Goal: Task Accomplishment & Management: Manage account settings

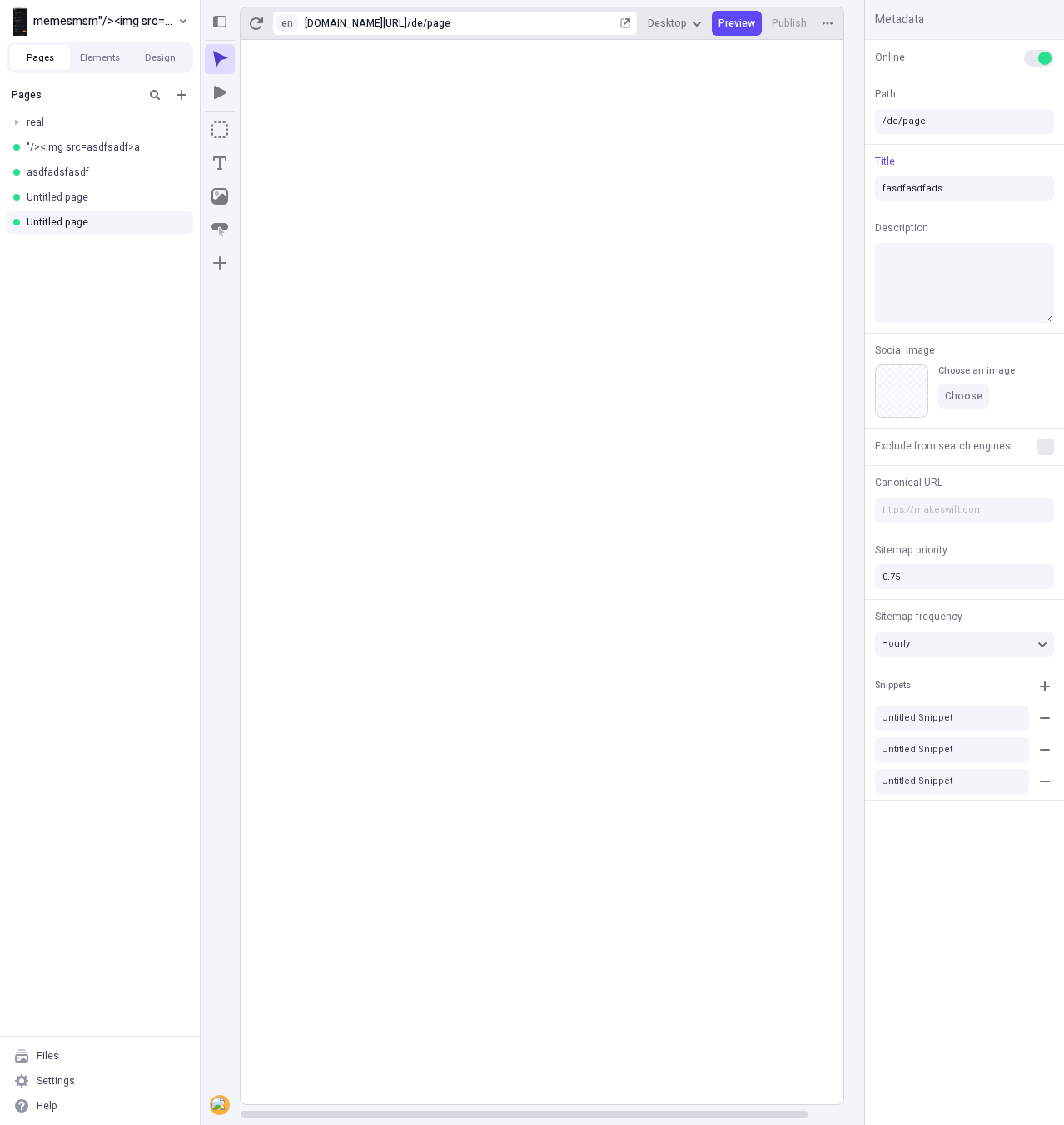
click at [146, 1083] on div "Settings" at bounding box center [99, 1080] width 186 height 25
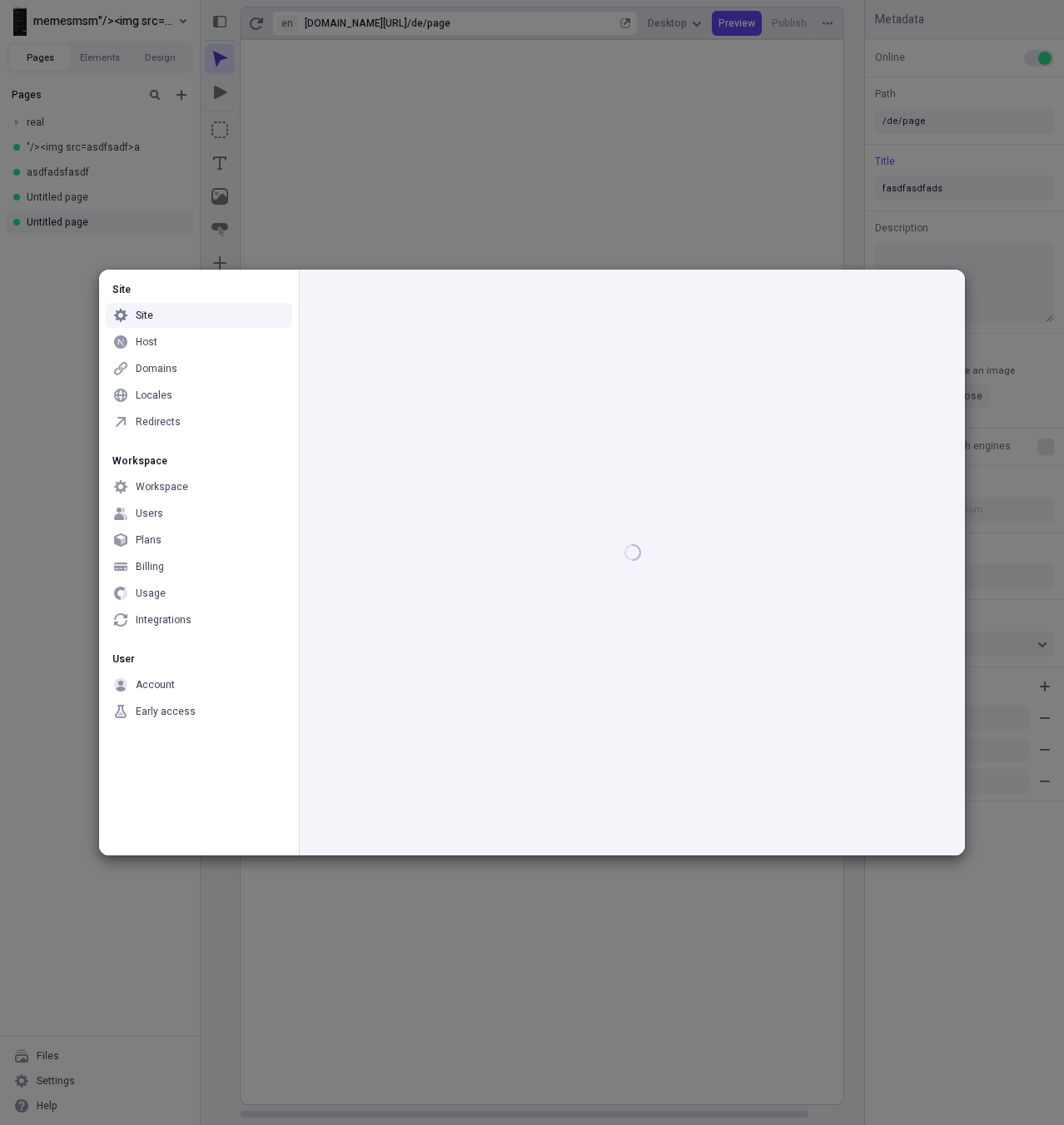
click at [692, 307] on div at bounding box center [633, 553] width 625 height 566
click at [178, 342] on div "Host" at bounding box center [199, 341] width 186 height 25
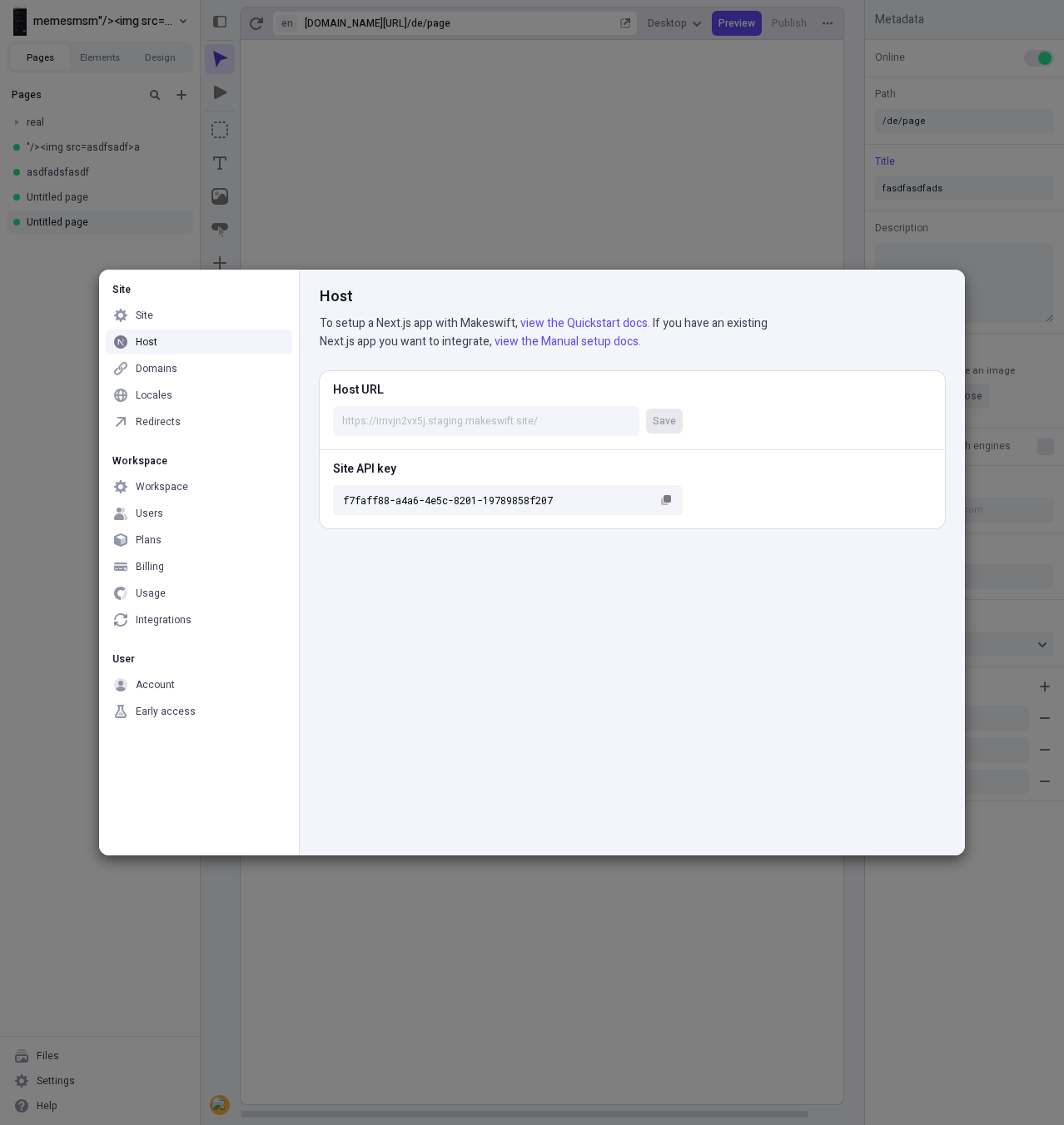
click at [241, 324] on div "Site" at bounding box center [199, 315] width 186 height 25
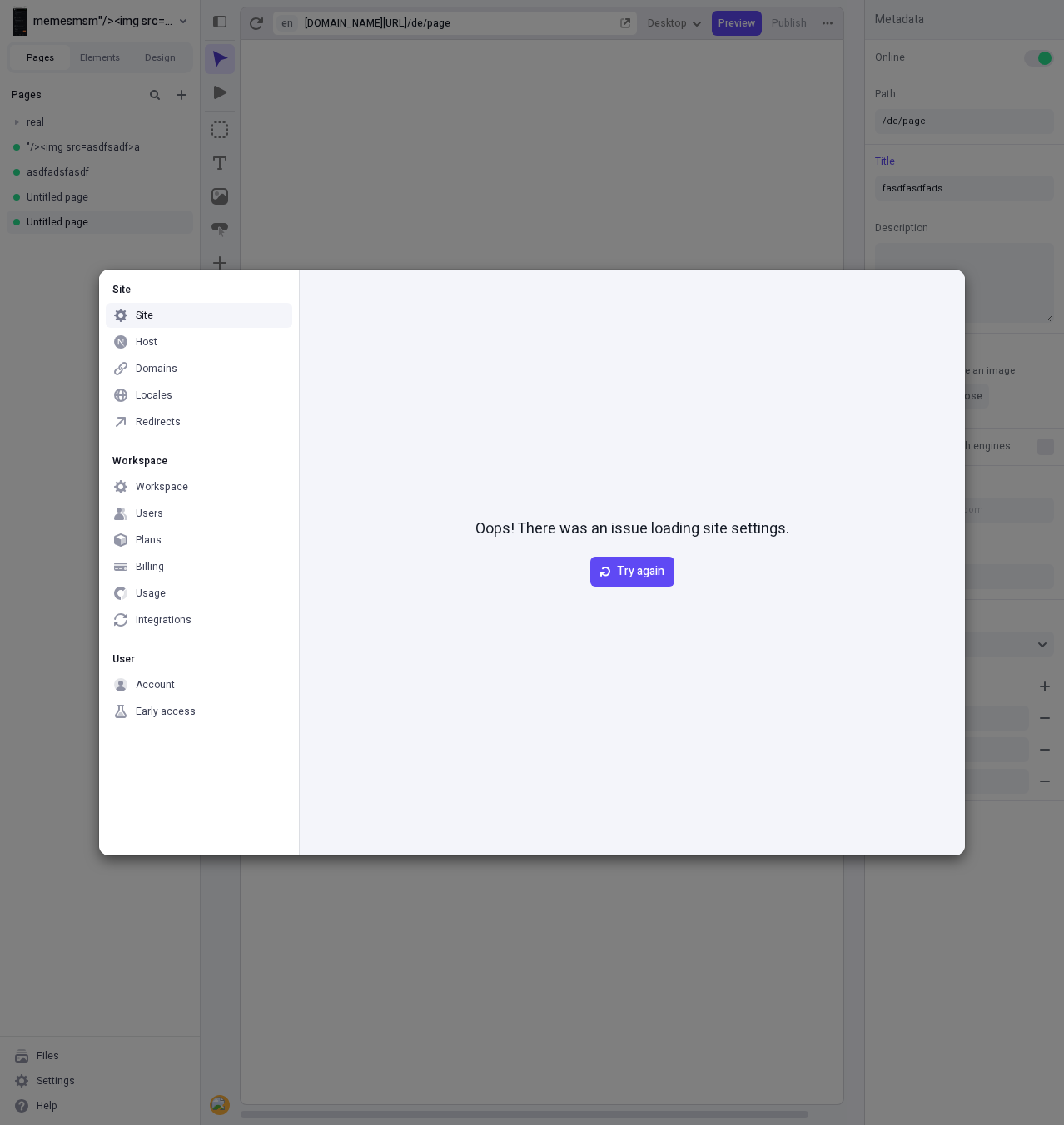
click at [158, 708] on div "Early access" at bounding box center [165, 711] width 60 height 13
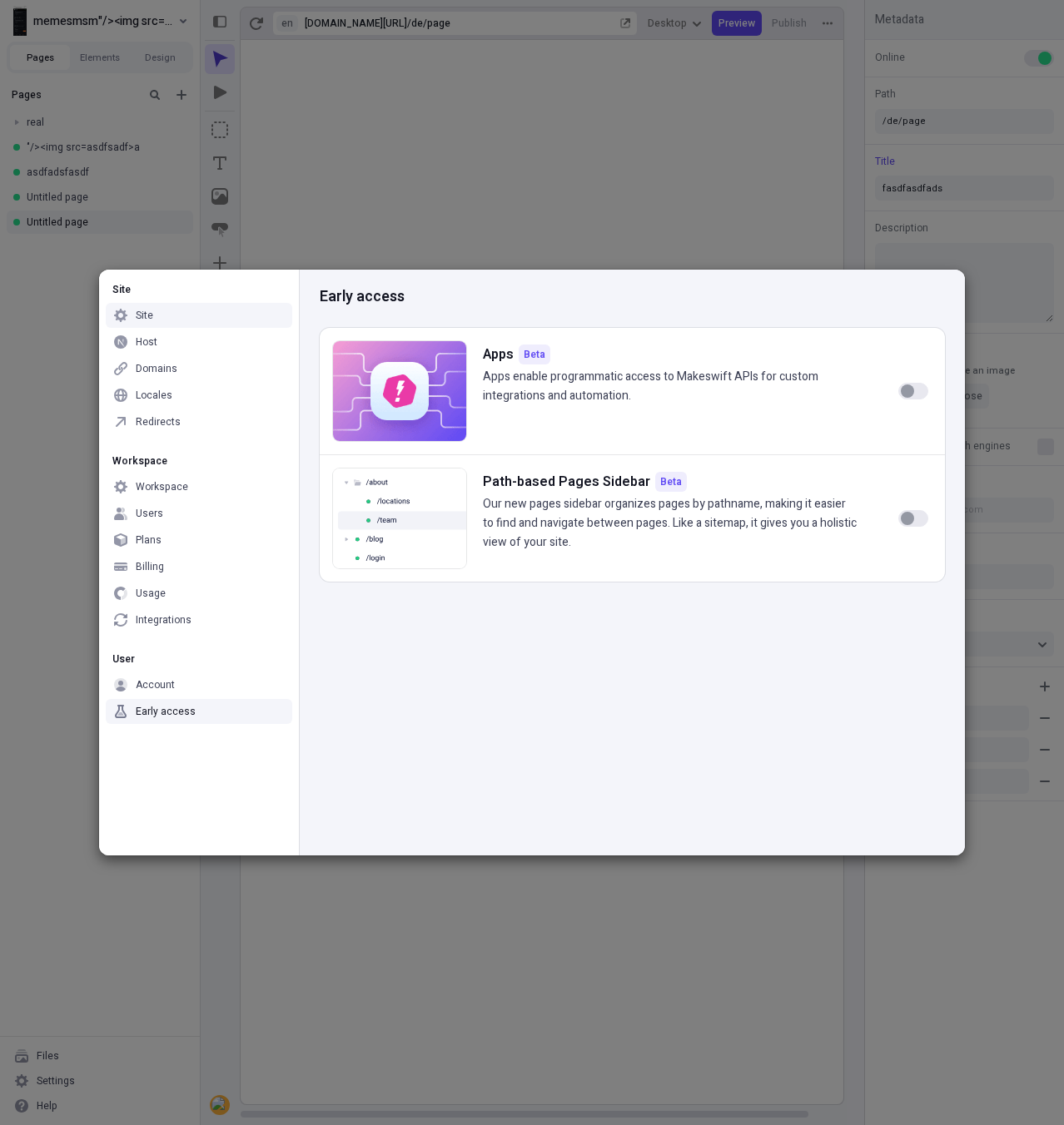
click at [539, 72] on div "Site Site Host Domains Locales Redirects Workspace Workspace Users Plans Billin…" at bounding box center [532, 562] width 1064 height 1125
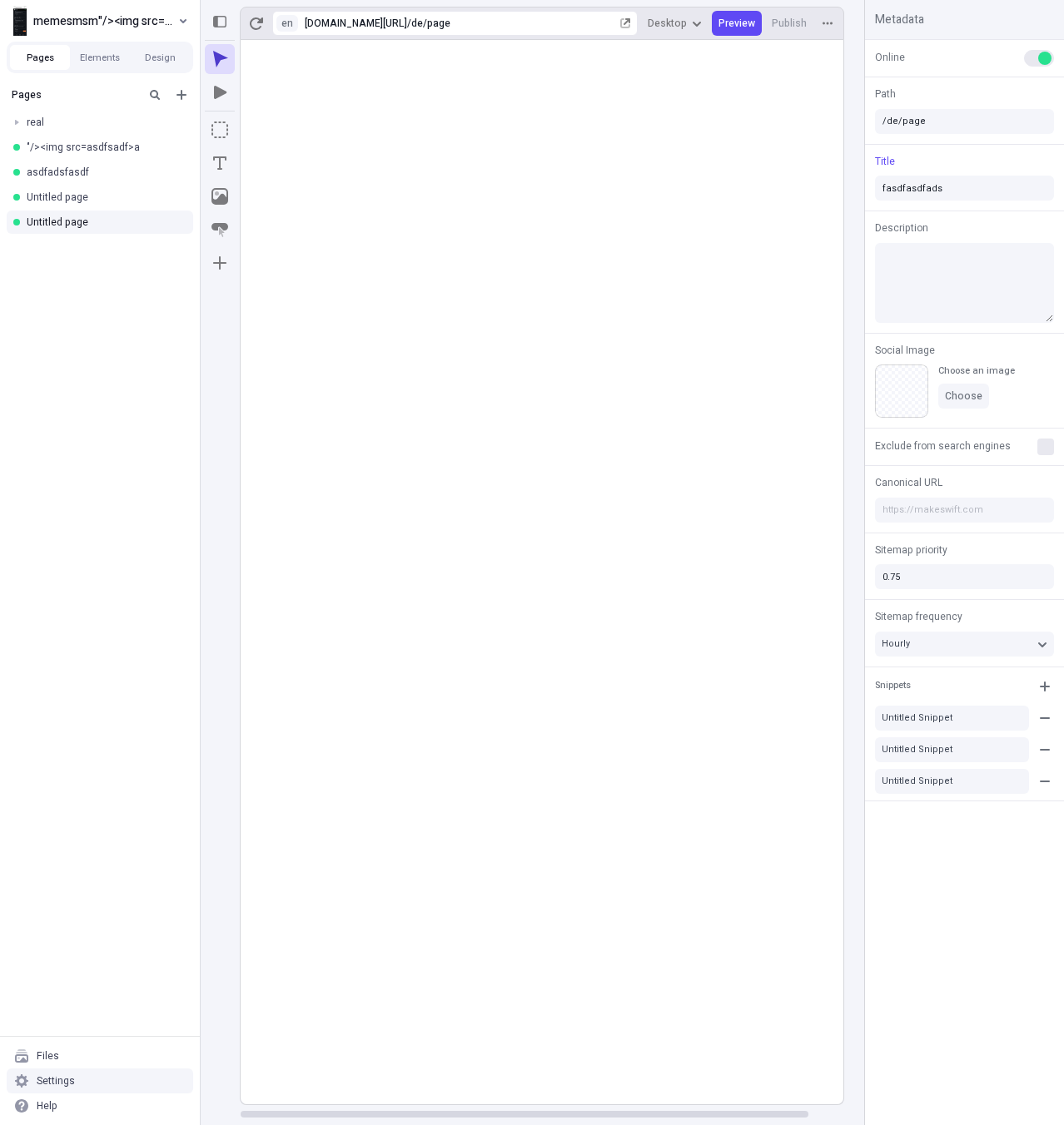
click at [100, 1077] on div "Settings" at bounding box center [99, 1080] width 186 height 25
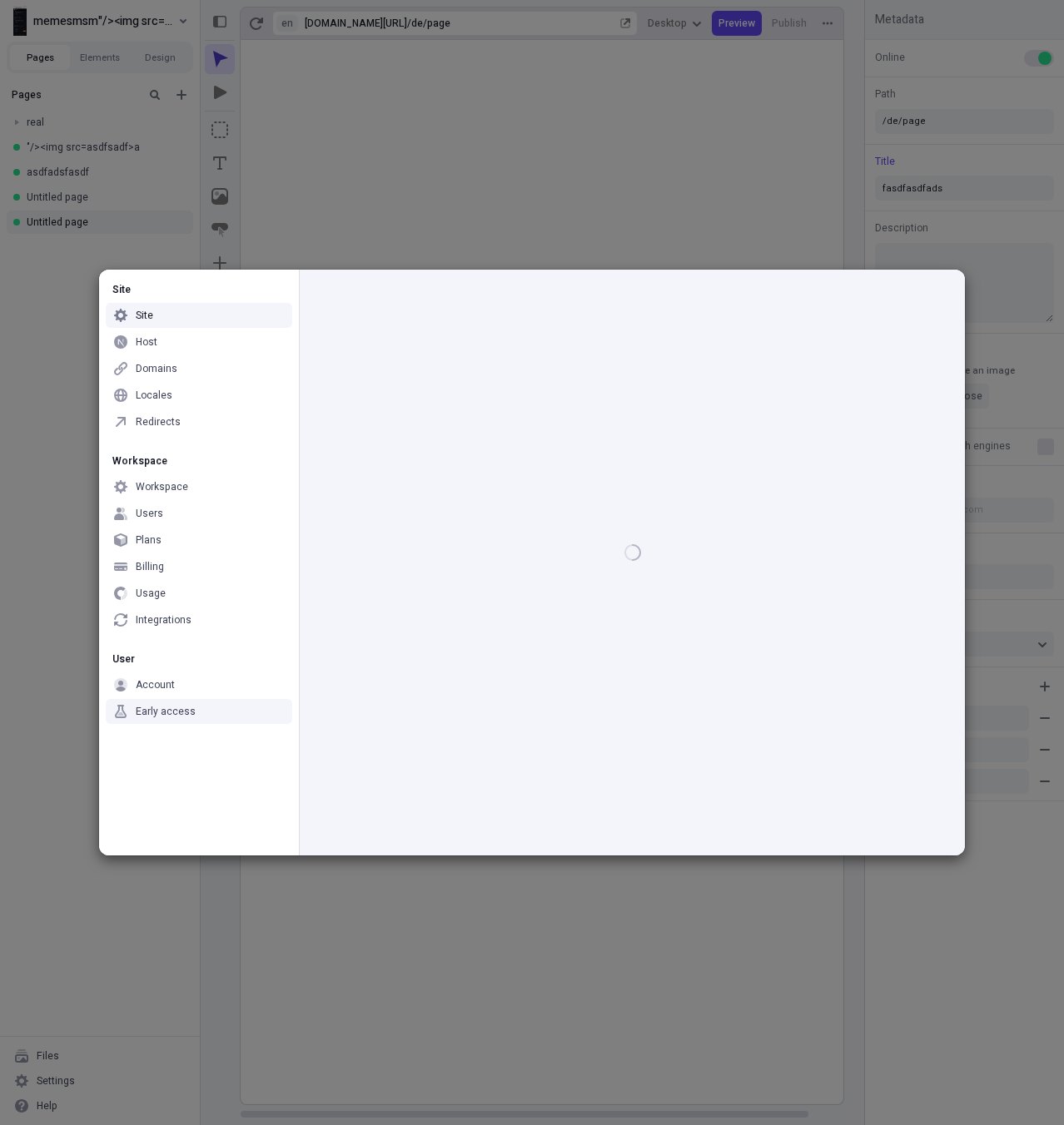
click at [40, 1061] on div "Site Site Host Domains Locales Redirects Workspace Workspace Users Plans Billin…" at bounding box center [532, 562] width 1064 height 1125
